Goal: Task Accomplishment & Management: Manage account settings

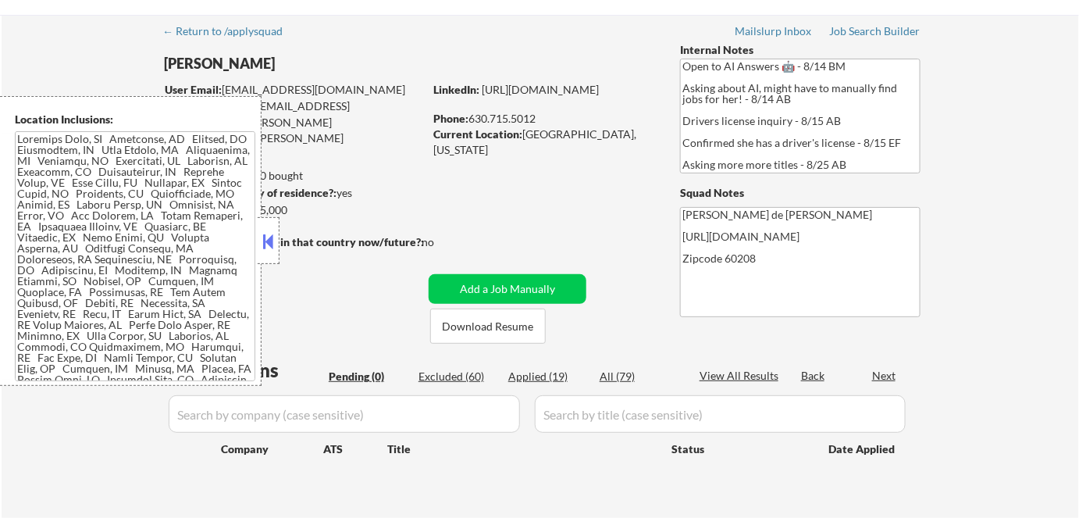
scroll to position [70, 0]
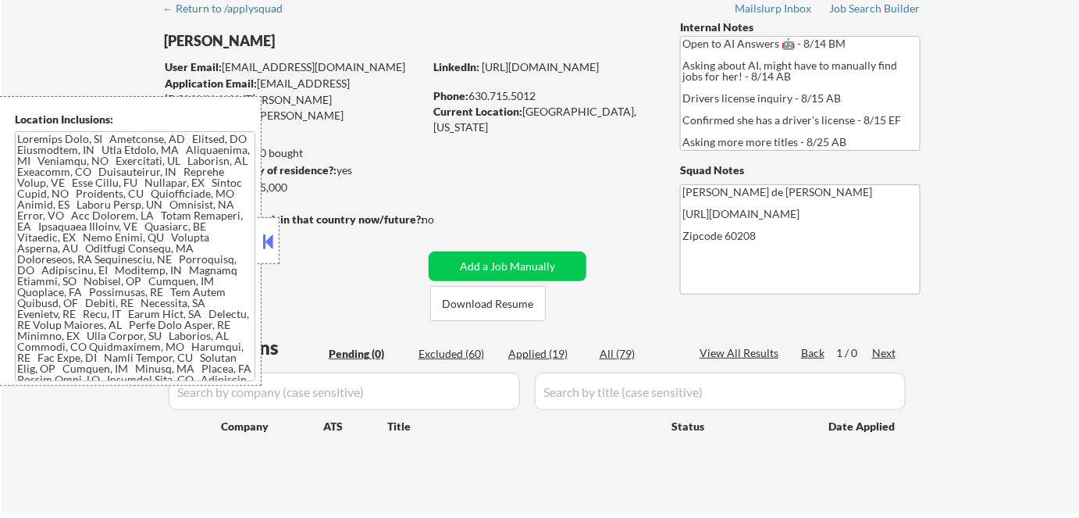
click at [534, 350] on div "Applied (19)" at bounding box center [547, 354] width 78 height 16
select select ""applied""
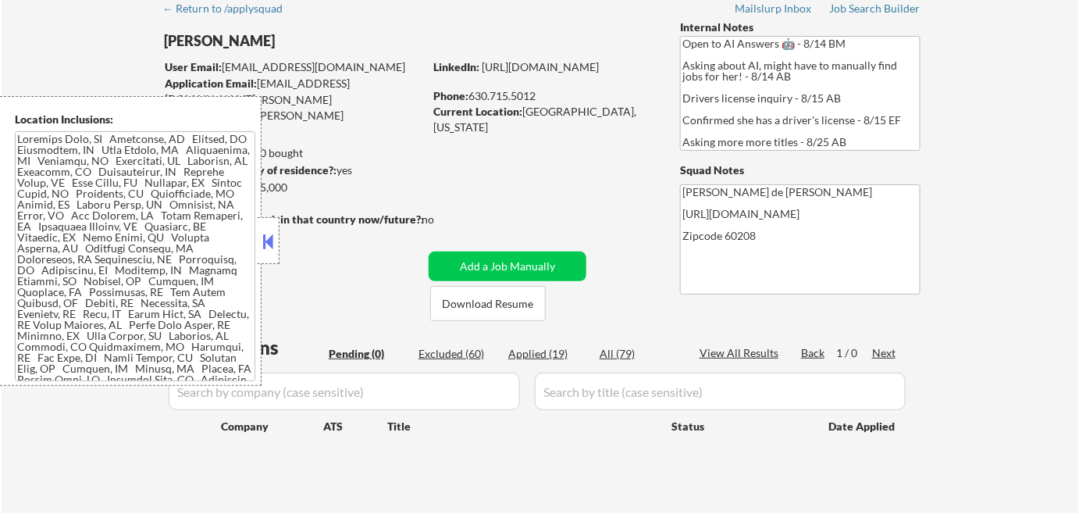
select select ""applied""
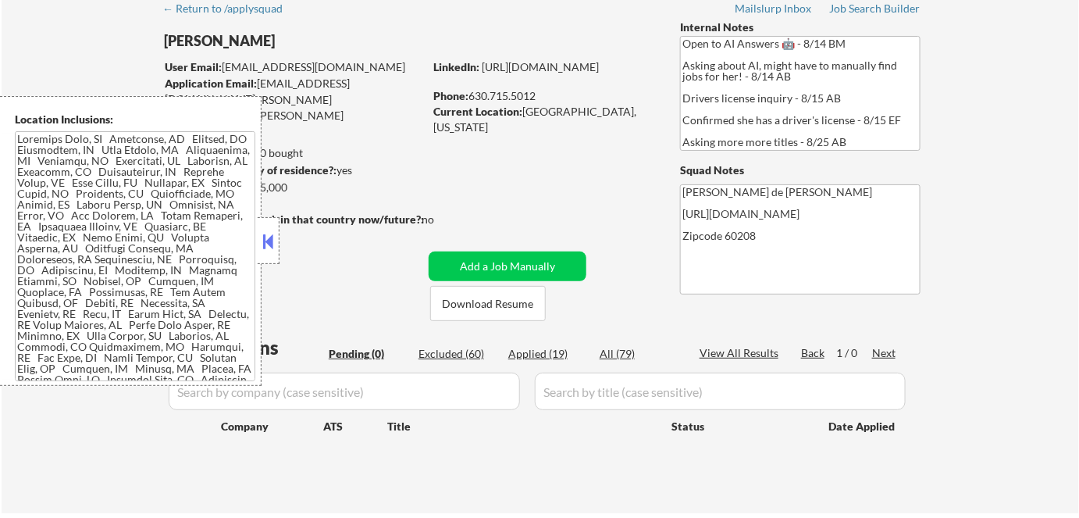
select select ""applied""
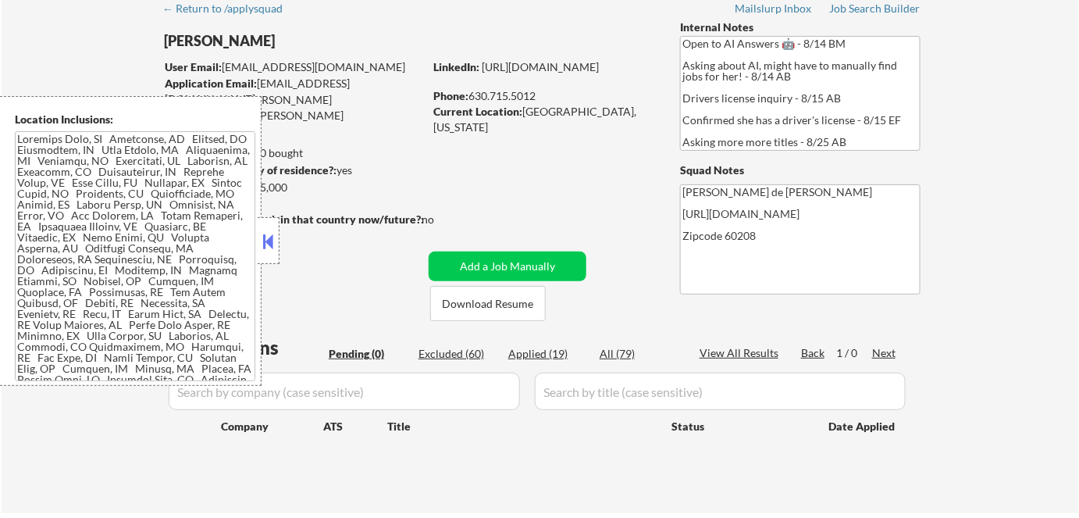
select select ""applied""
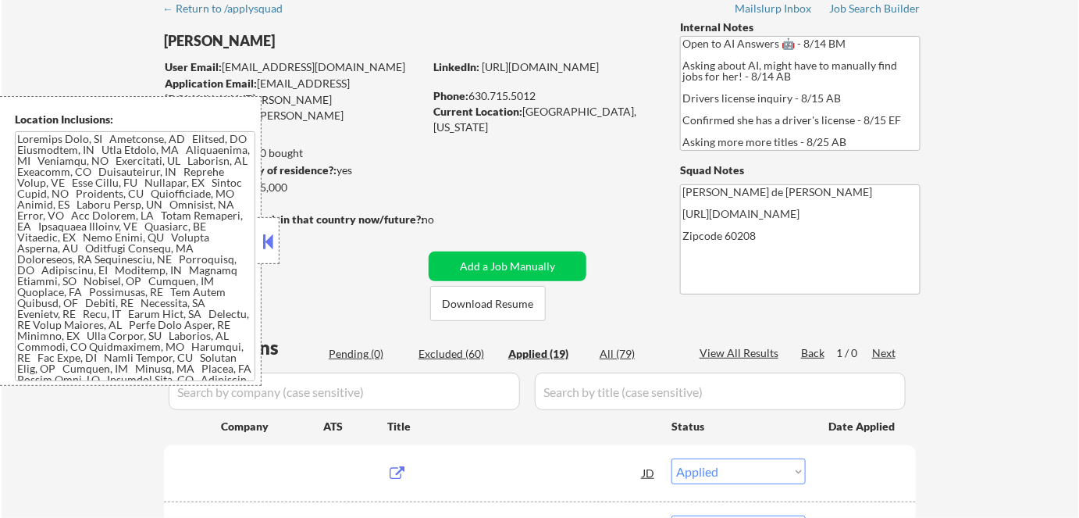
scroll to position [284, 0]
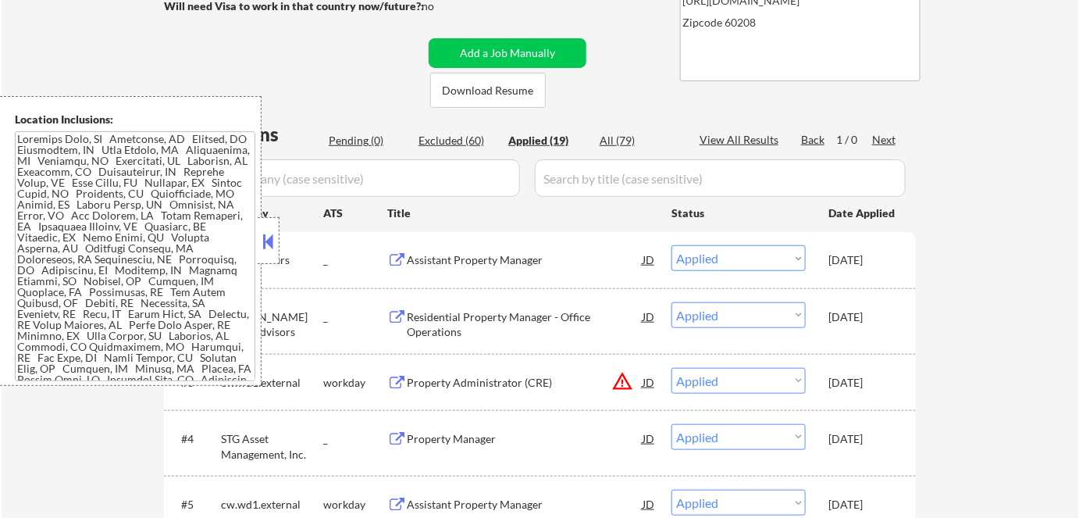
click at [274, 243] on button at bounding box center [268, 241] width 17 height 23
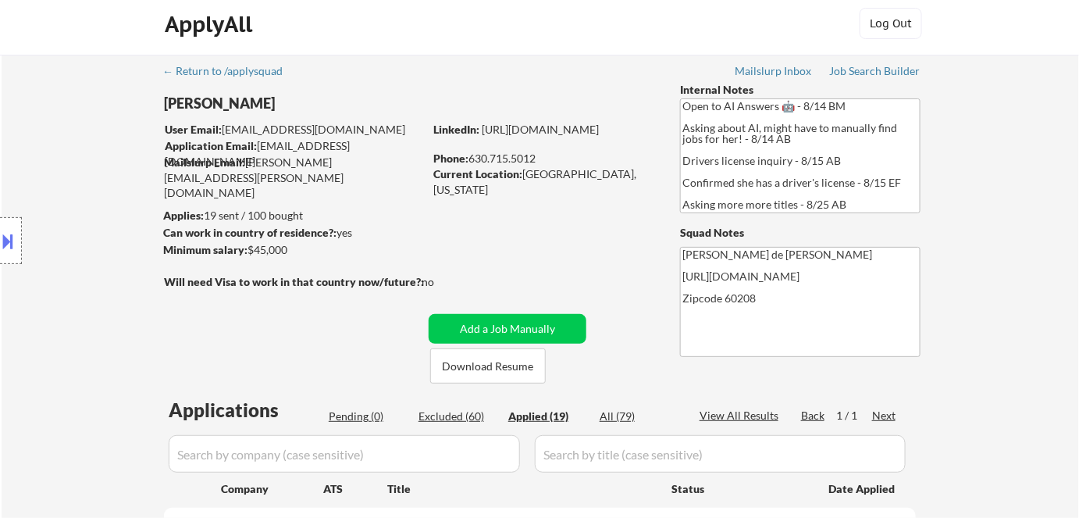
scroll to position [0, 0]
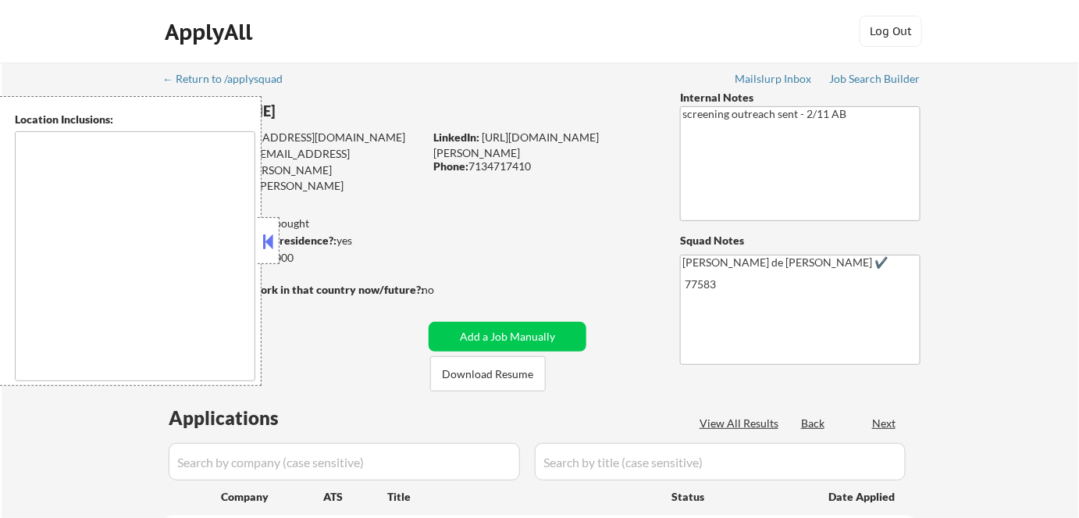
type textarea "remote"
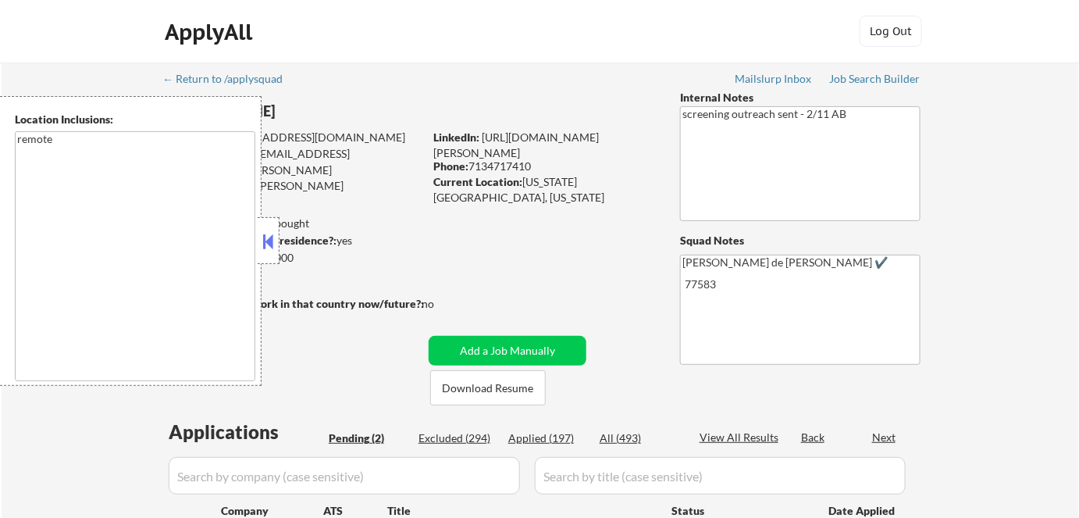
select select ""pending""
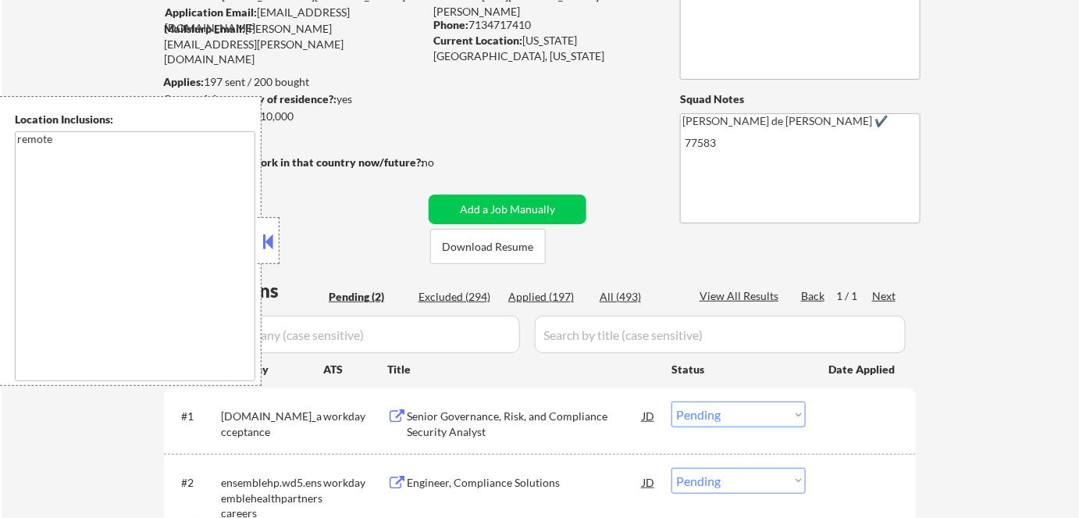
scroll to position [212, 0]
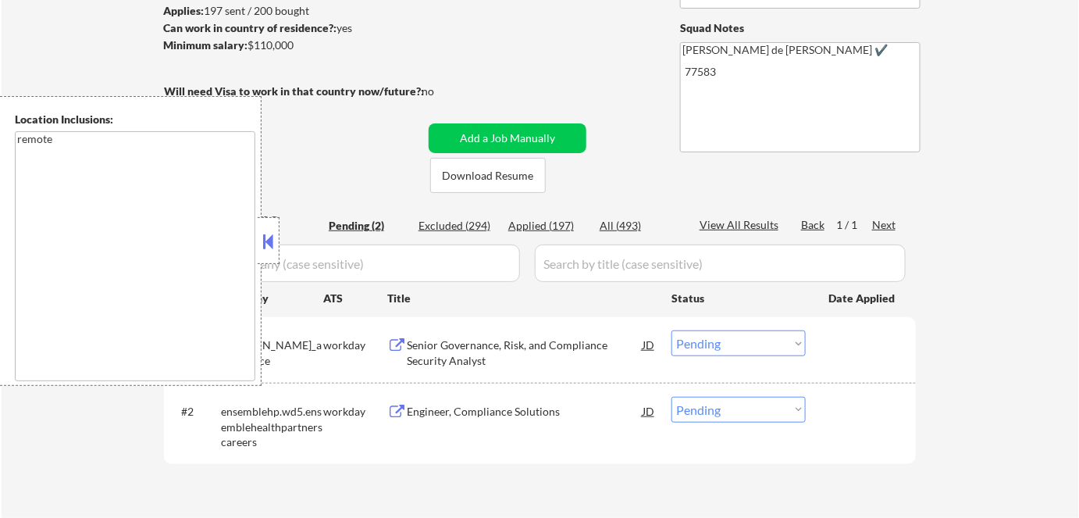
click at [260, 246] on button at bounding box center [268, 241] width 17 height 23
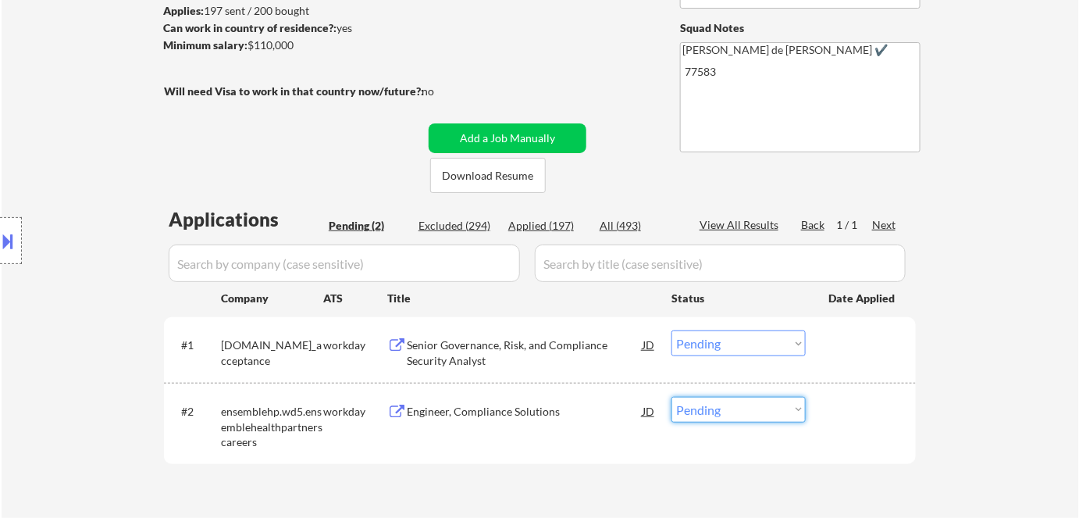
click at [676, 406] on select "Choose an option... Pending Applied Excluded (Questions) Excluded (Expired) Exc…" at bounding box center [739, 410] width 134 height 26
select select ""excluded__bad_match_""
click at [672, 397] on select "Choose an option... Pending Applied Excluded (Questions) Excluded (Expired) Exc…" at bounding box center [739, 410] width 134 height 26
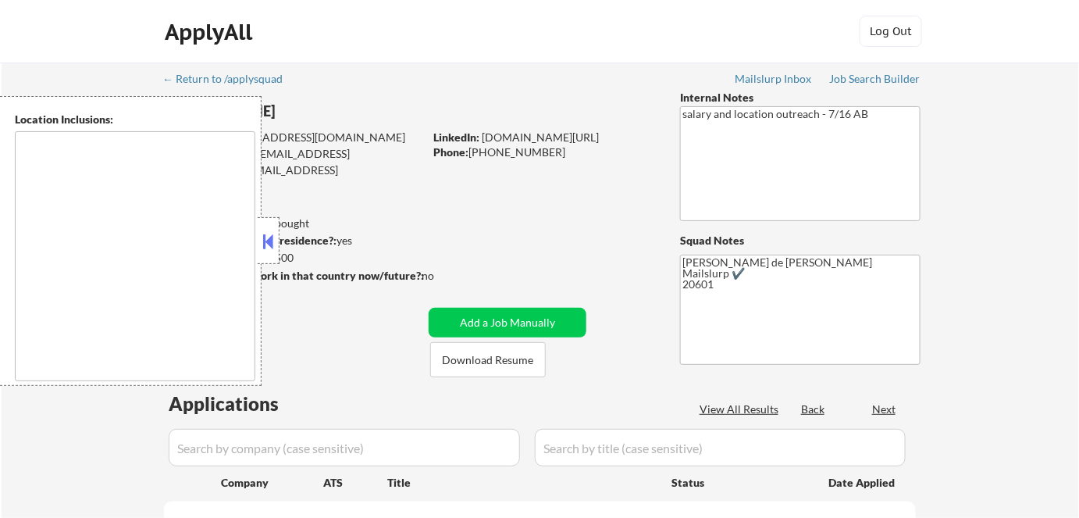
scroll to position [70, 0]
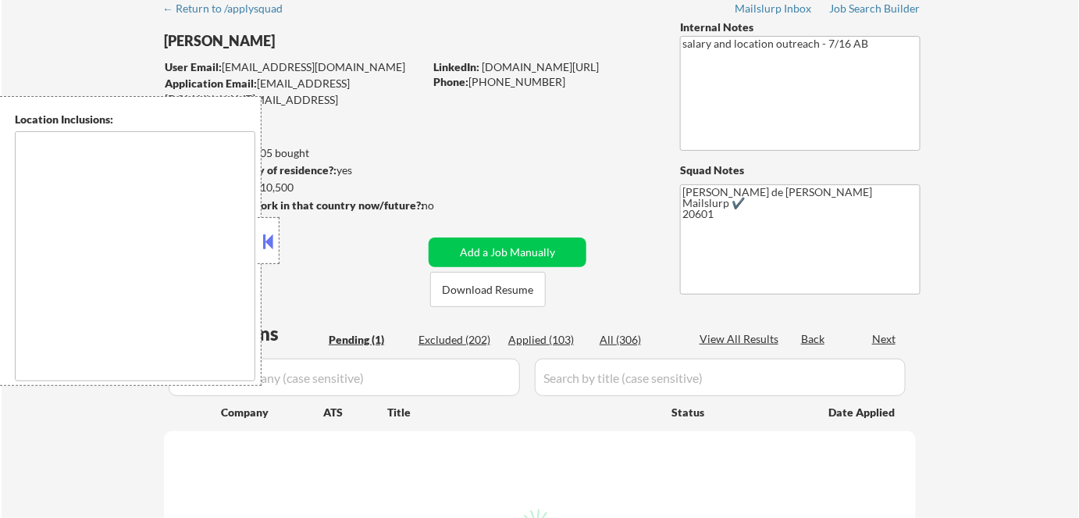
select select ""pending""
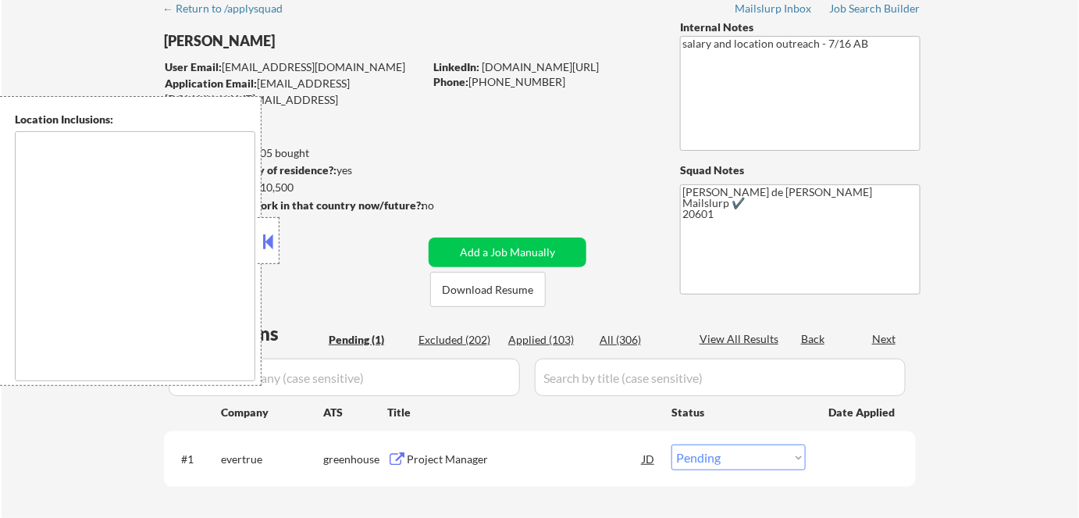
type textarea "Arlington, VA Alexandria, VA Silver Spring, MD Bethesda, MD Falls Church, VA Hy…"
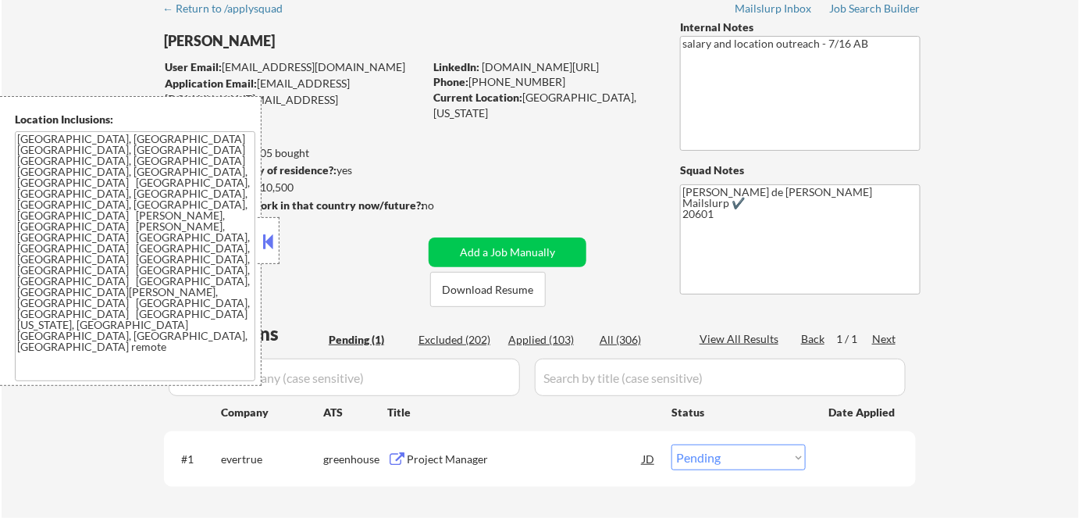
click at [262, 237] on button at bounding box center [268, 241] width 17 height 23
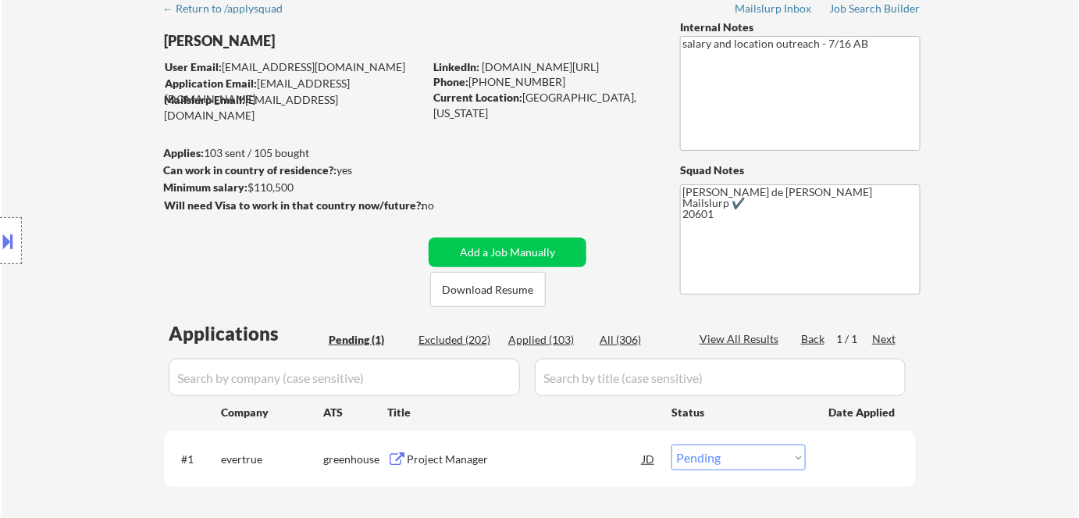
click at [450, 454] on div "Project Manager" at bounding box center [525, 459] width 236 height 16
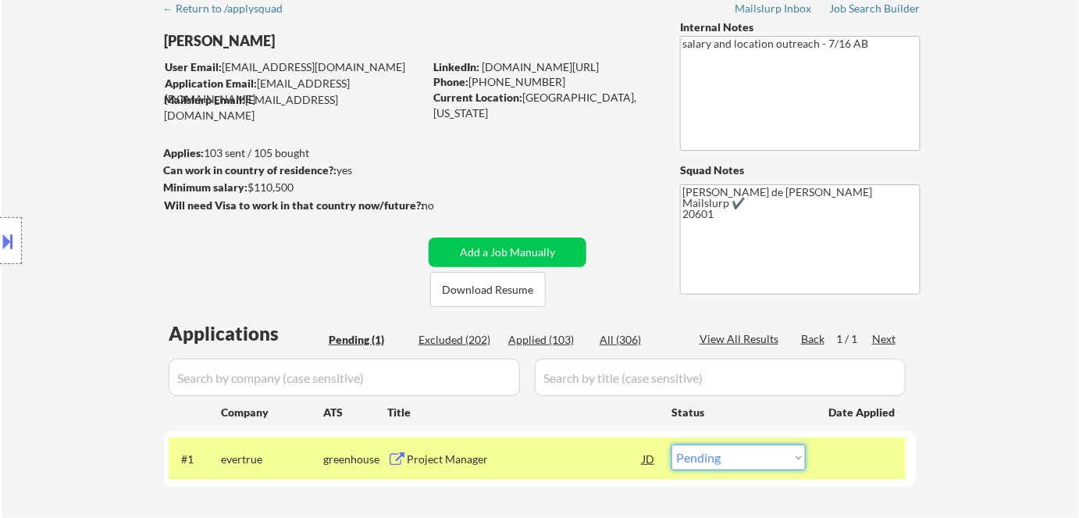
click at [745, 461] on select "Choose an option... Pending Applied Excluded (Questions) Excluded (Expired) Exc…" at bounding box center [739, 457] width 134 height 26
select select ""excluded__salary_""
click at [672, 444] on select "Choose an option... Pending Applied Excluded (Questions) Excluded (Expired) Exc…" at bounding box center [739, 457] width 134 height 26
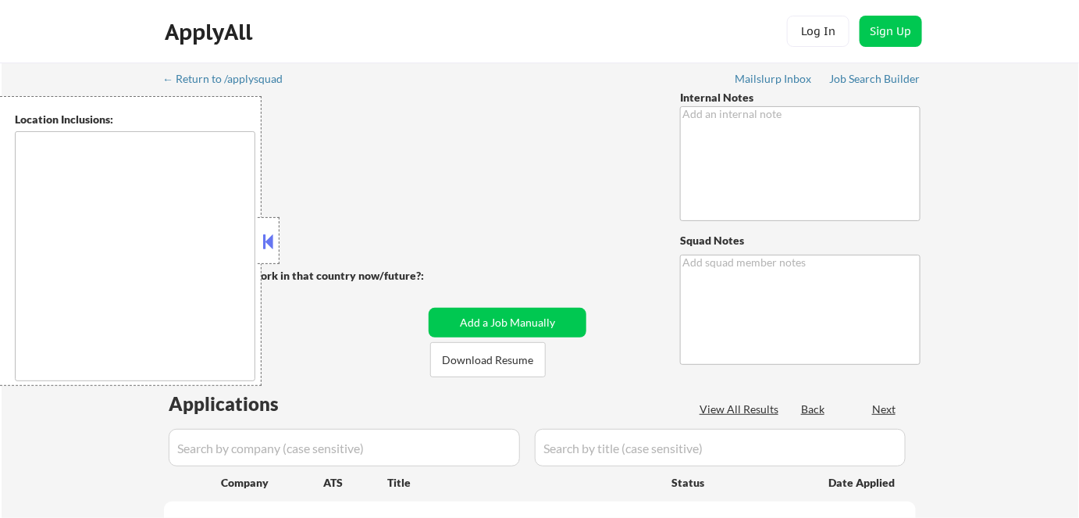
type textarea "Outreach on additional locations and AI - BM 7/11"
type textarea "Flor de Mae Mailslurp ✔️ 80906"
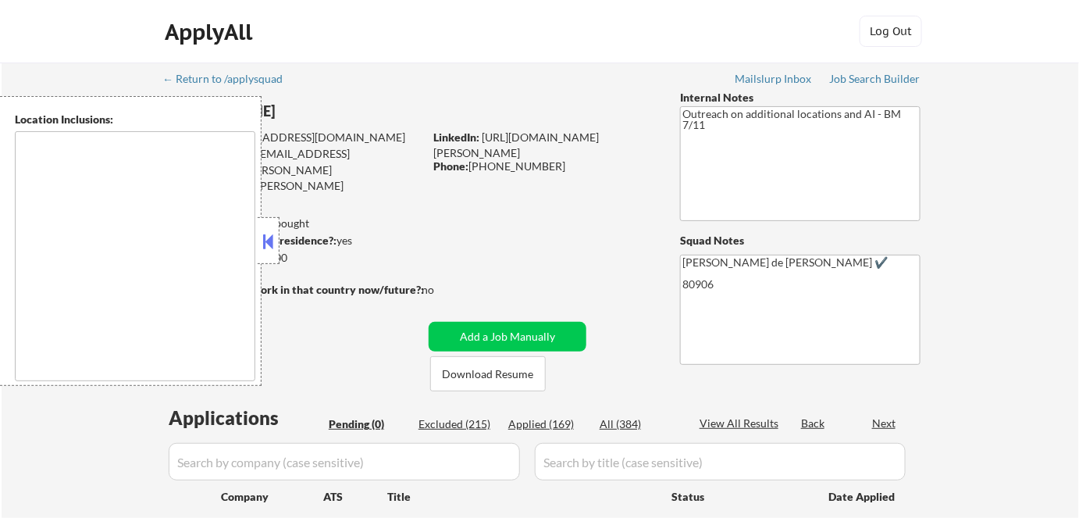
type textarea "Colorado Springs, CO Manitou Springs, CO Fountain, CO Security-Widefield, CO Ci…"
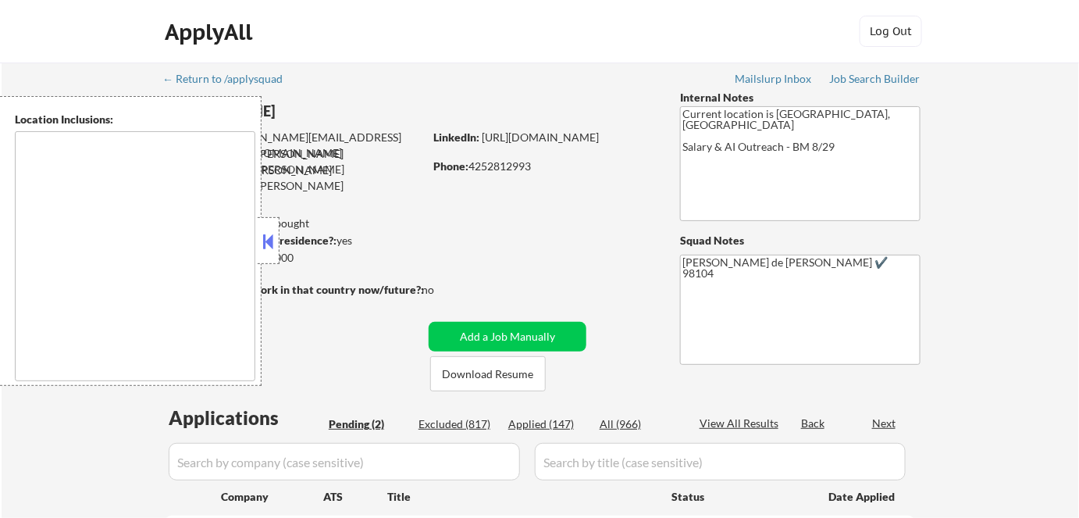
select select ""pending""
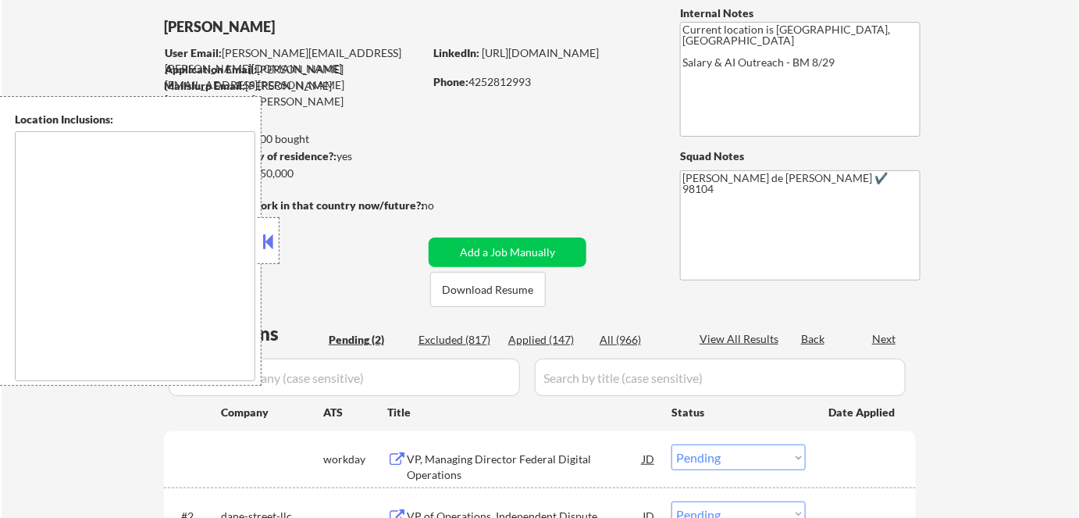
type textarea "Bend, OR Tumalo, OR Deschutes River Woods, OR Sunriver, OR Sisters, OR Redmond,…"
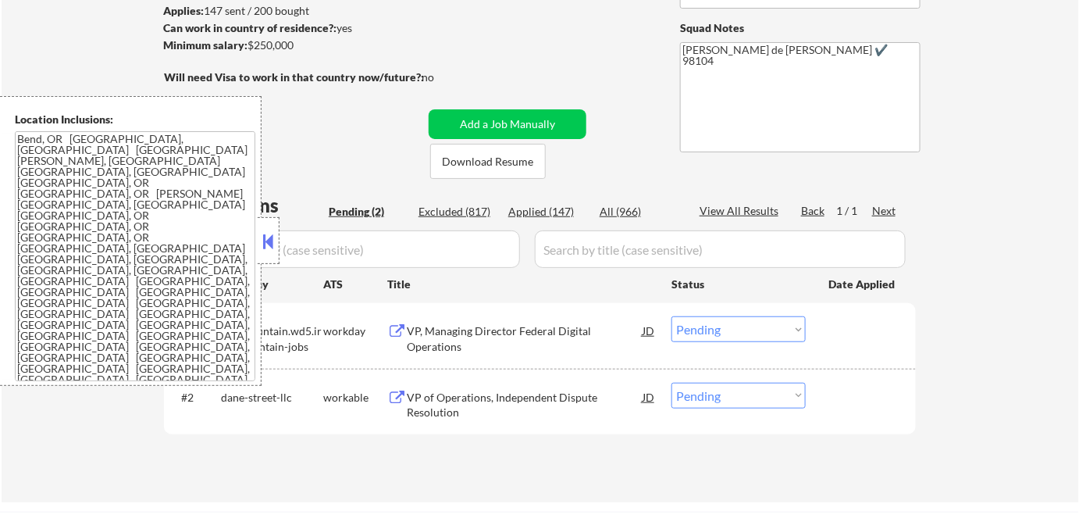
scroll to position [212, 0]
click at [264, 242] on button at bounding box center [268, 241] width 17 height 23
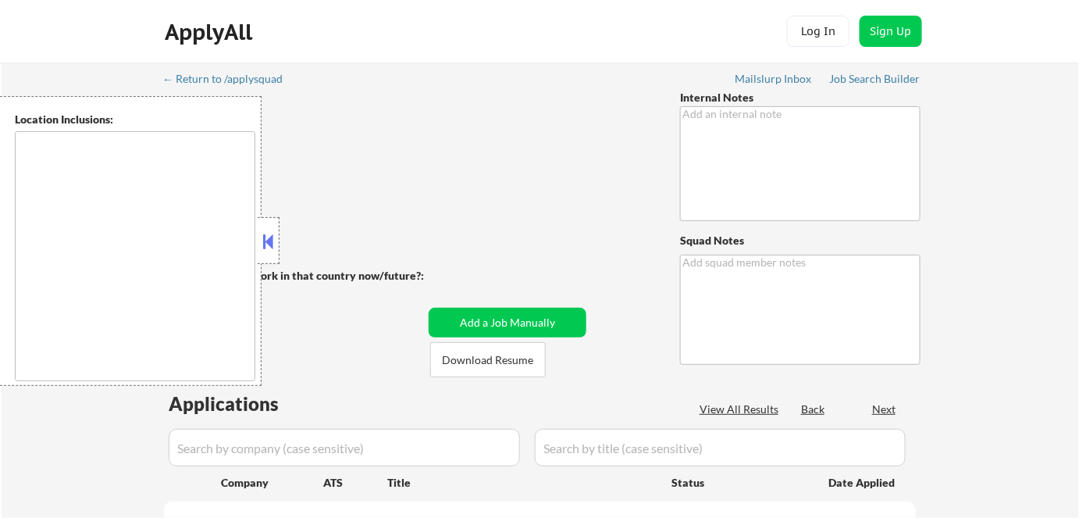
type textarea "Open to AI Answers 🤖 - 8/14 BM Bought another 100 so now 605 total 4/24 tf (I k…"
type textarea "[PERSON_NAME] de [PERSON_NAME] Mailslurp ✔️ [STREET_ADDRESS] [URL][DOMAIN_NAME]"
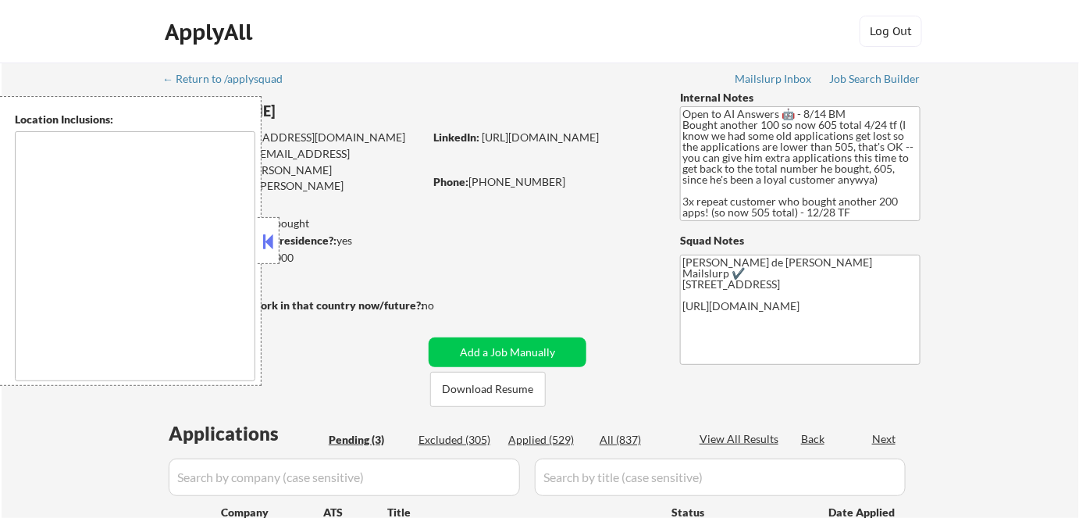
select select ""pending""
type textarea "remote"
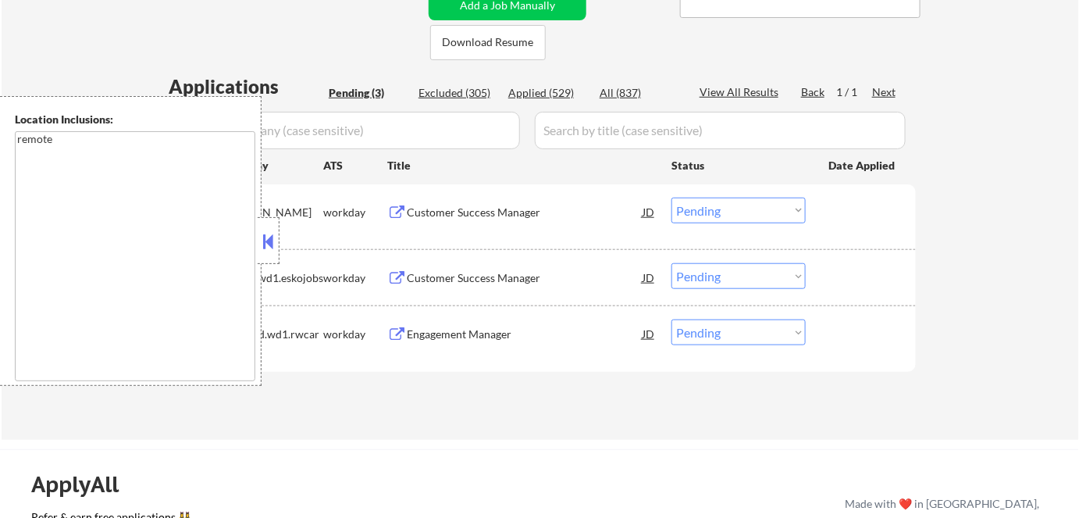
scroll to position [355, 0]
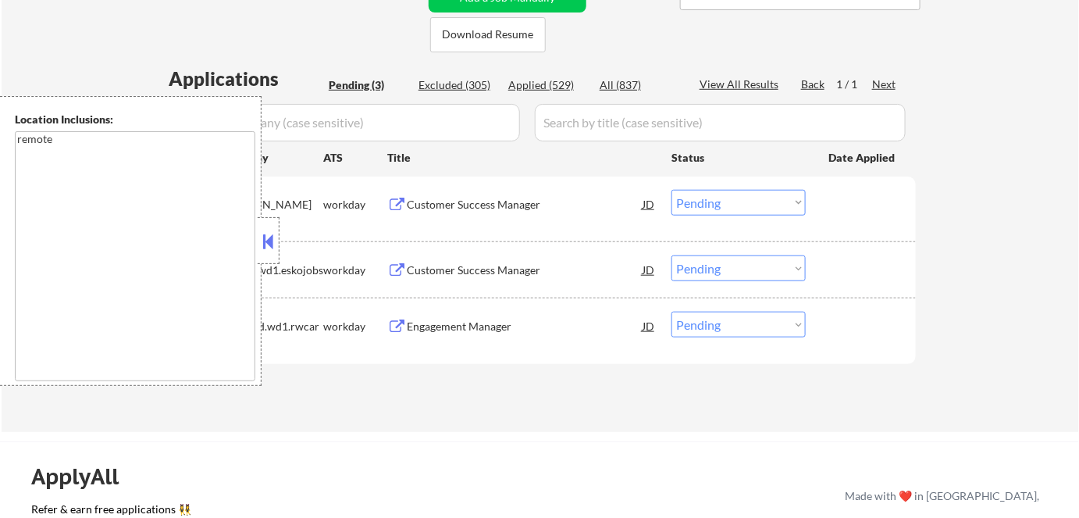
click at [262, 252] on button at bounding box center [268, 241] width 17 height 23
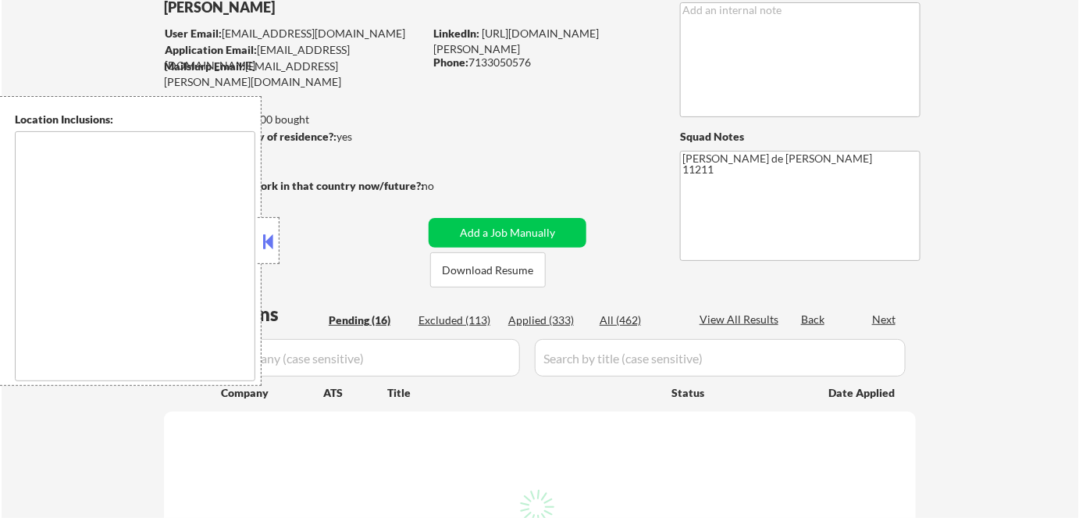
scroll to position [141, 0]
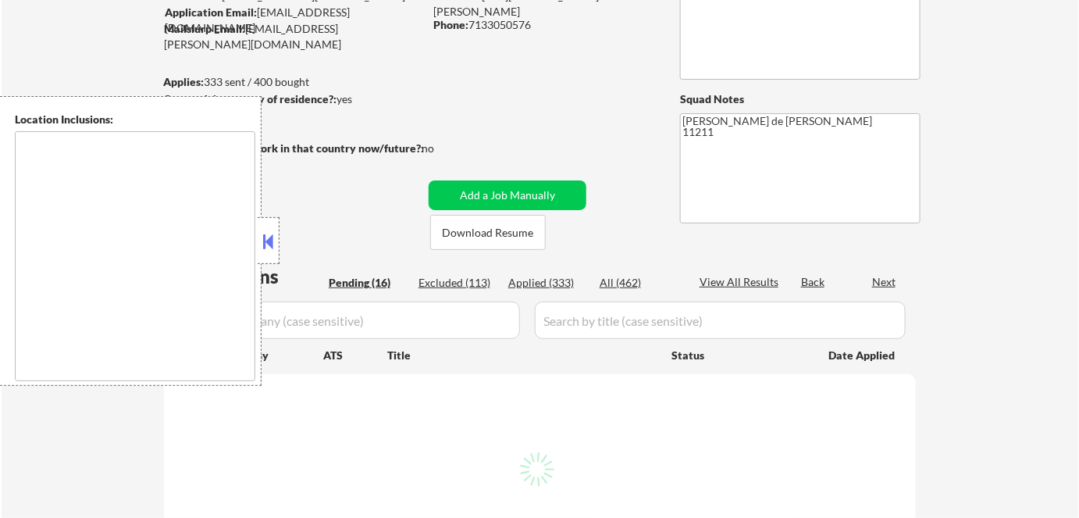
select select ""pending""
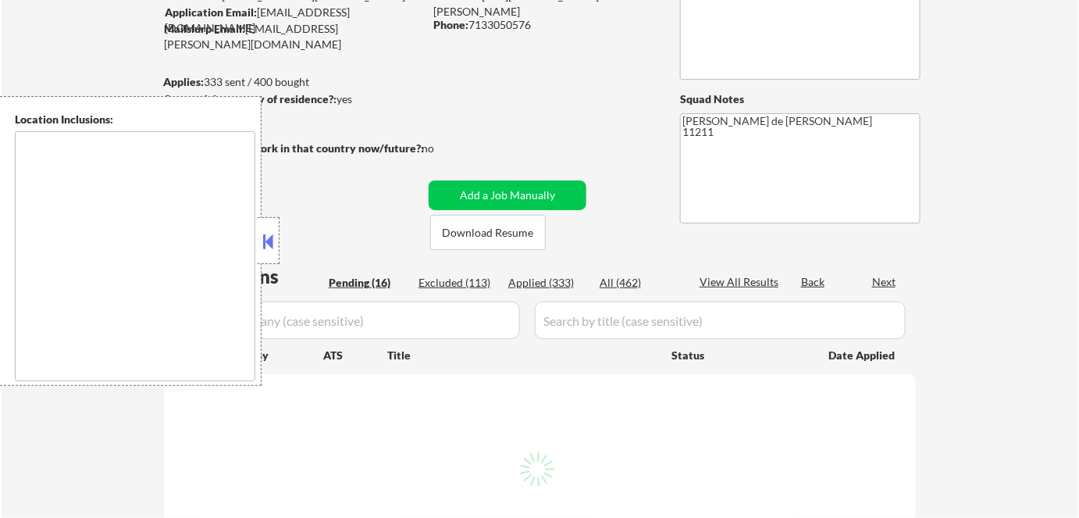
select select ""pending""
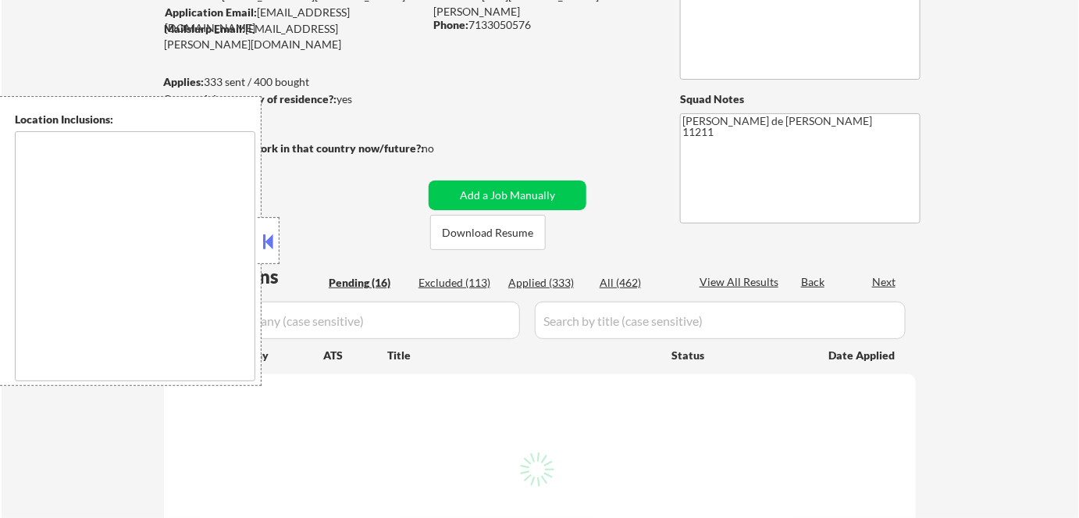
select select ""pending""
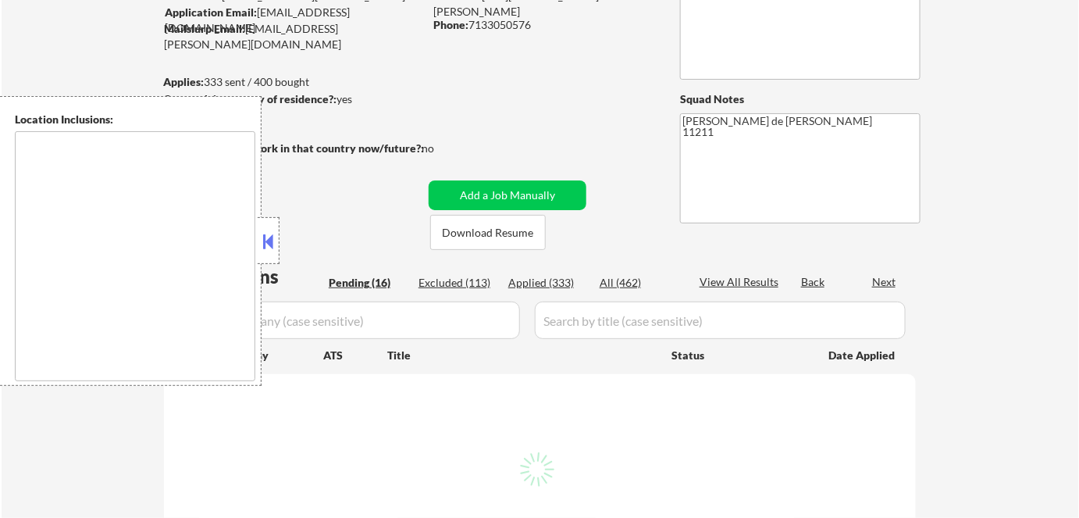
select select ""pending""
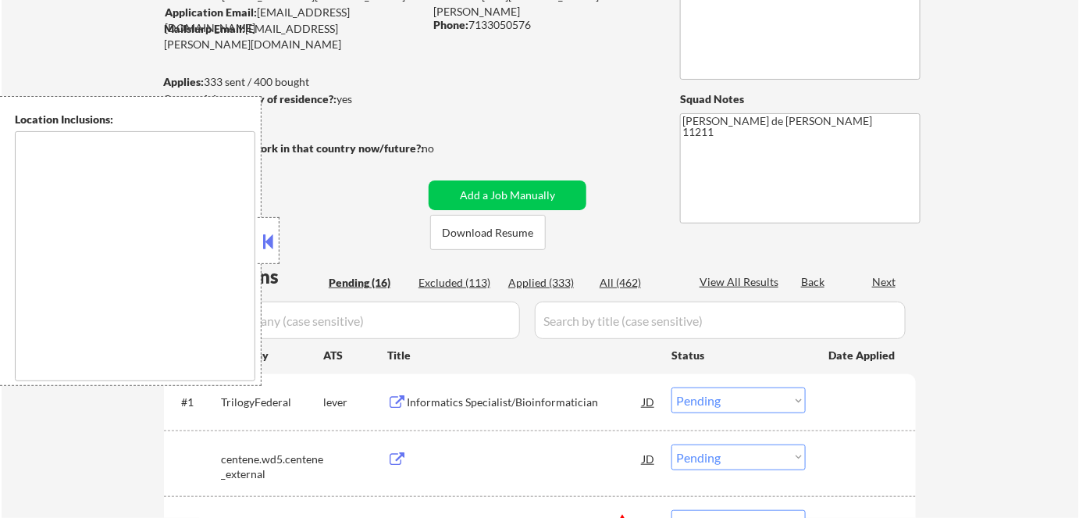
click at [269, 248] on button at bounding box center [268, 241] width 17 height 23
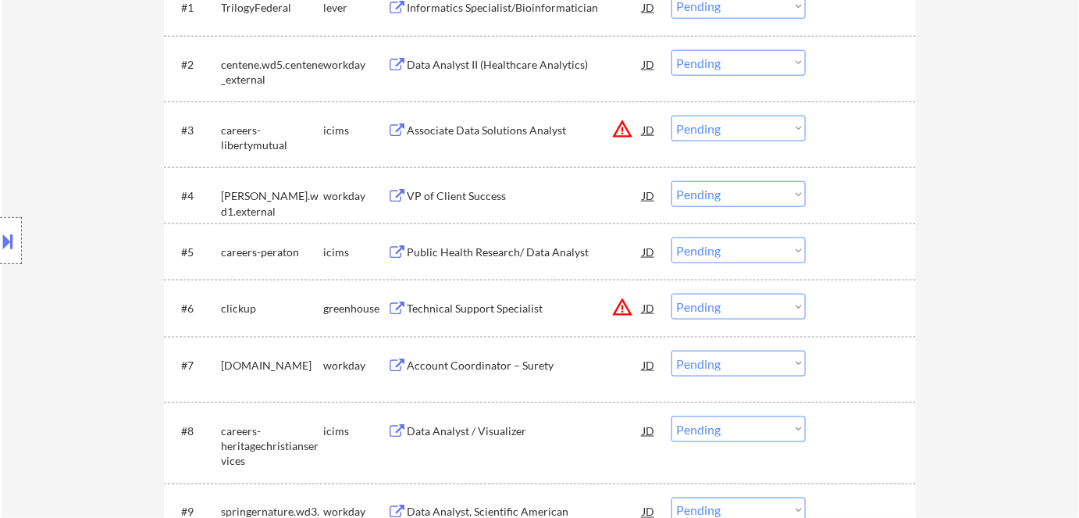
scroll to position [568, 0]
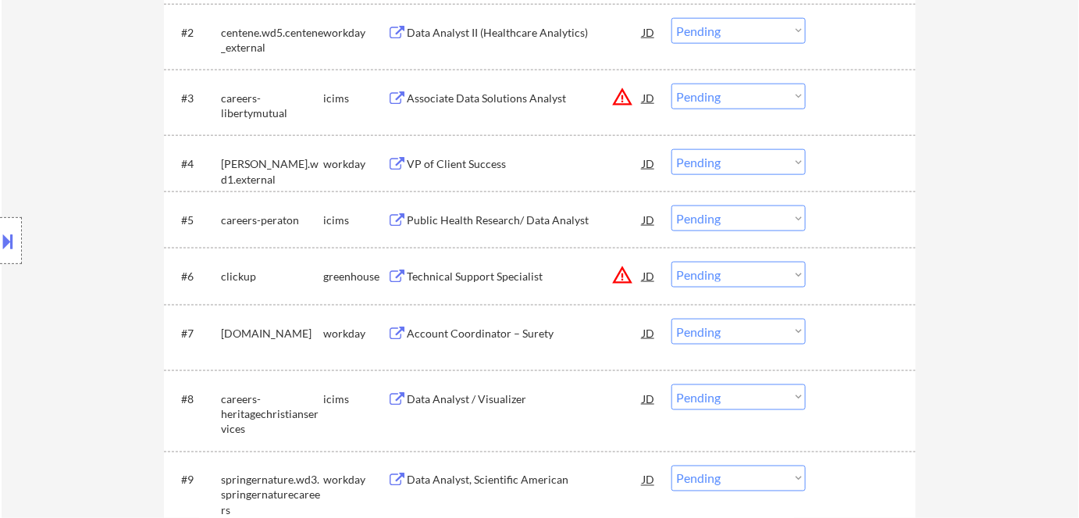
click at [764, 149] on select "Choose an option... Pending Applied Excluded (Questions) Excluded (Expired) Exc…" at bounding box center [739, 162] width 134 height 26
click at [672, 149] on select "Choose an option... Pending Applied Excluded (Questions) Excluded (Expired) Exc…" at bounding box center [739, 162] width 134 height 26
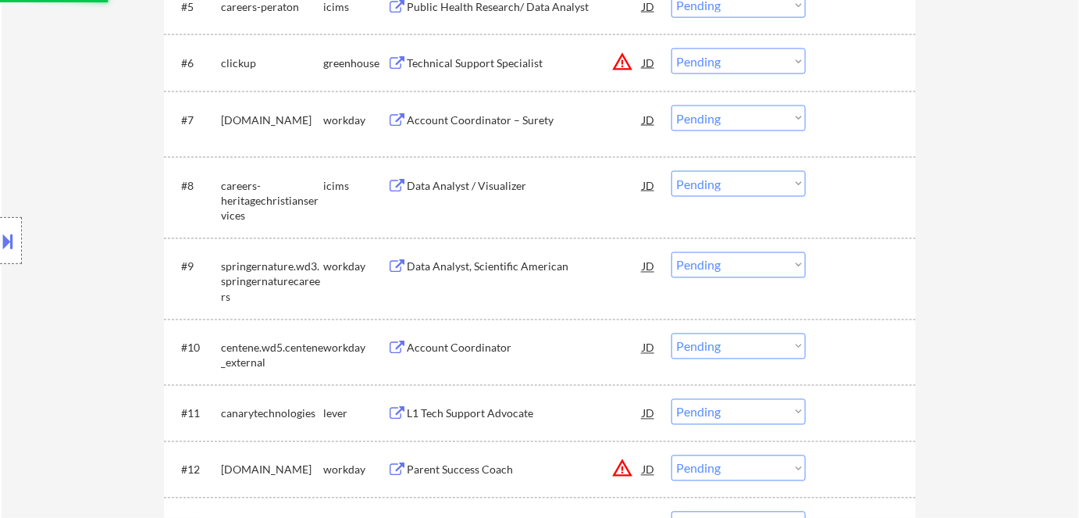
scroll to position [851, 0]
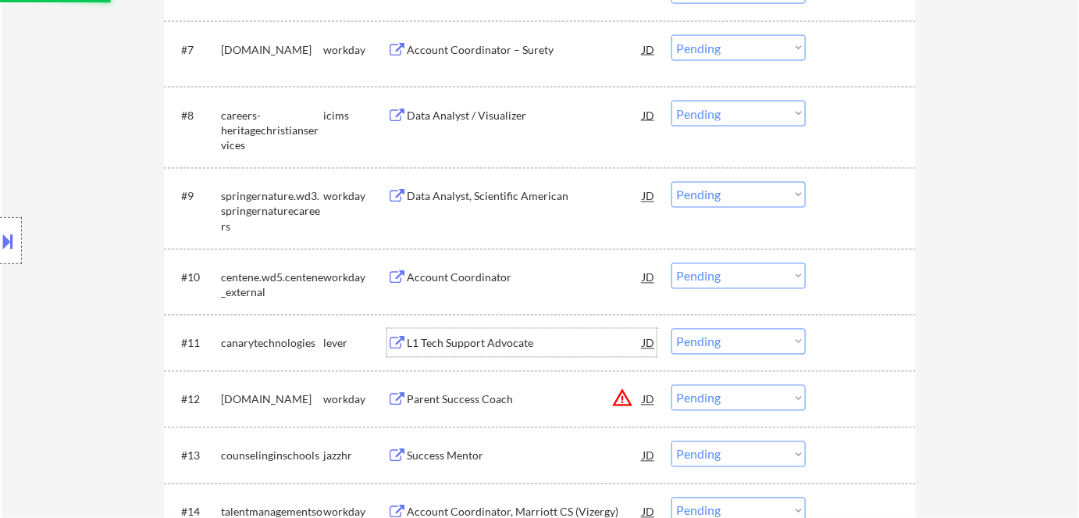
click at [498, 344] on div "L1 Tech Support Advocate" at bounding box center [525, 344] width 236 height 16
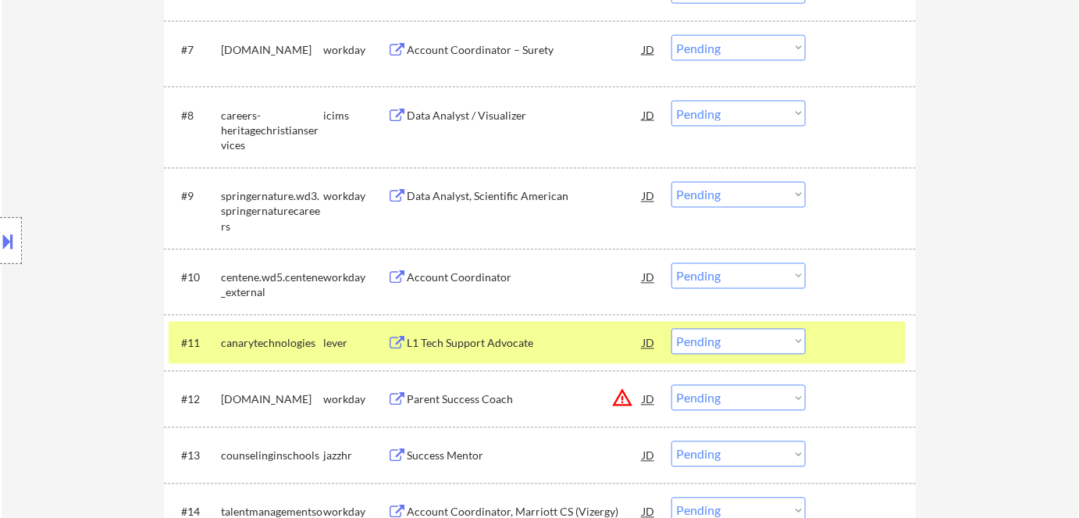
select select ""pending""
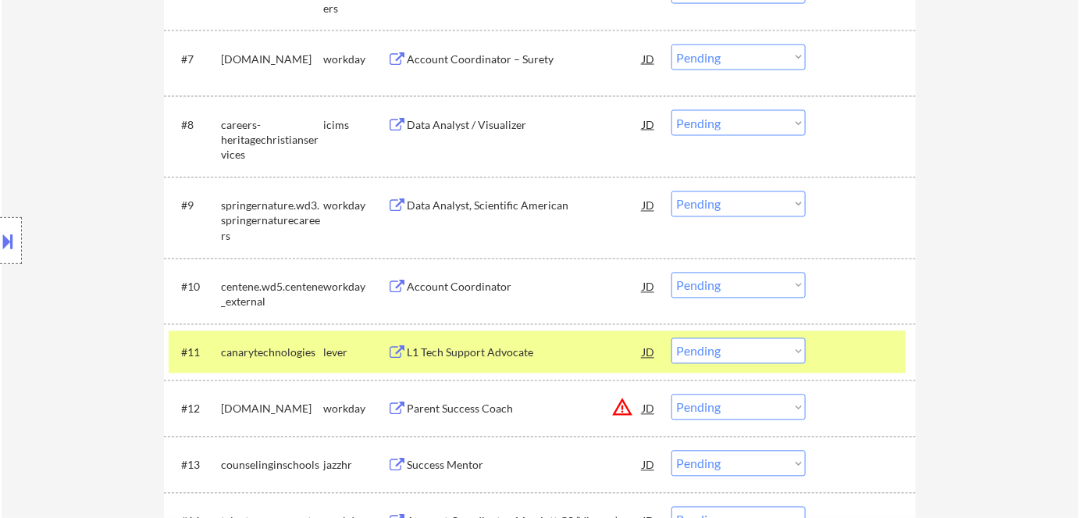
select select ""pending""
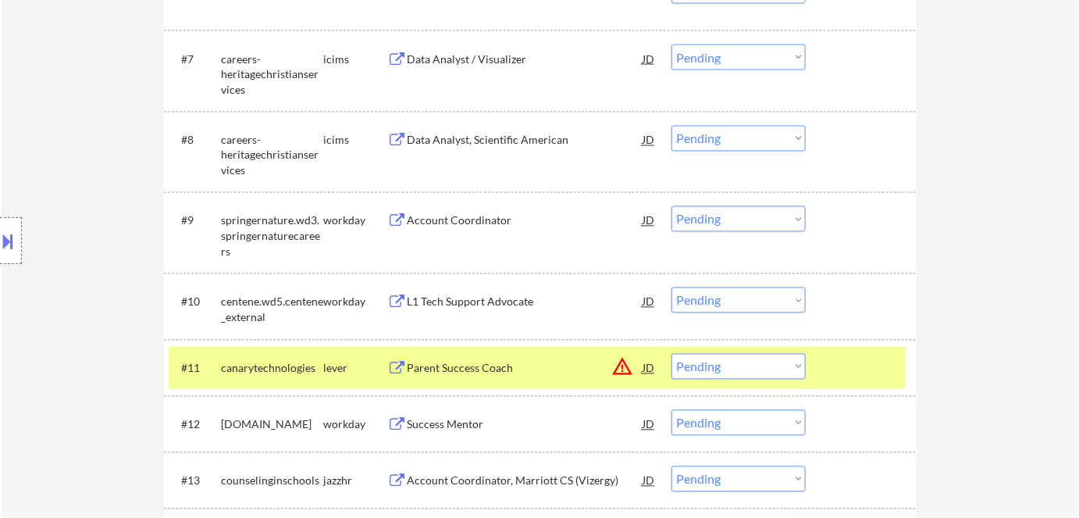
select select ""pending""
